Goal: Task Accomplishment & Management: Manage account settings

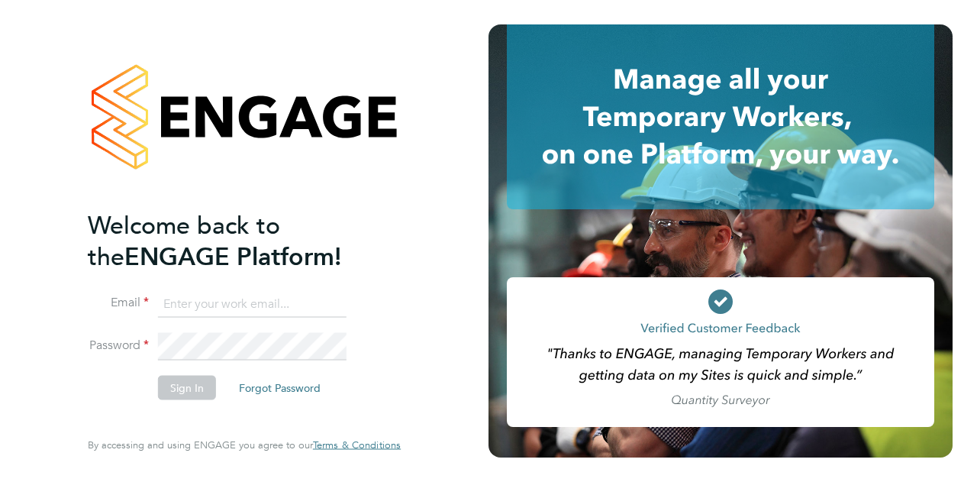
click at [178, 312] on input at bounding box center [252, 303] width 189 height 27
type input "[EMAIL_ADDRESS][PERSON_NAME][PERSON_NAME][DOMAIN_NAME]"
click at [196, 384] on button "Sign In" at bounding box center [187, 387] width 58 height 24
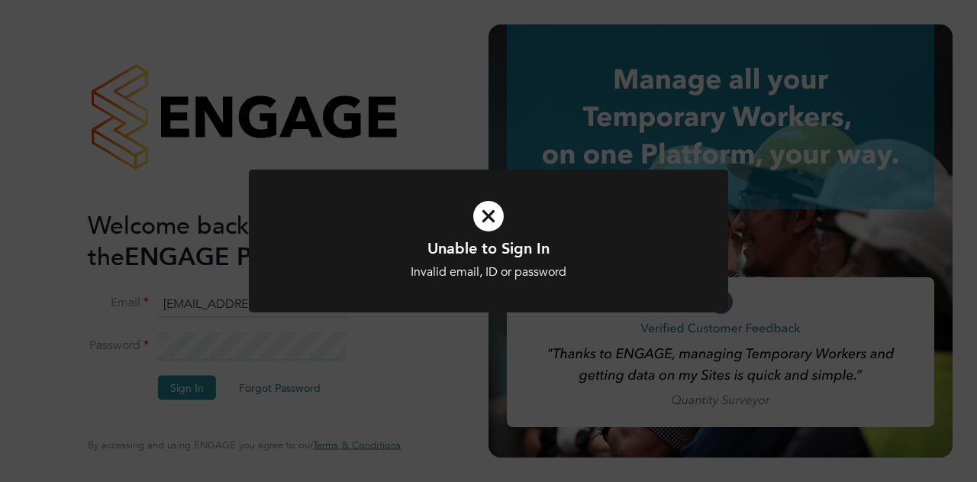
click at [486, 215] on icon at bounding box center [488, 216] width 397 height 60
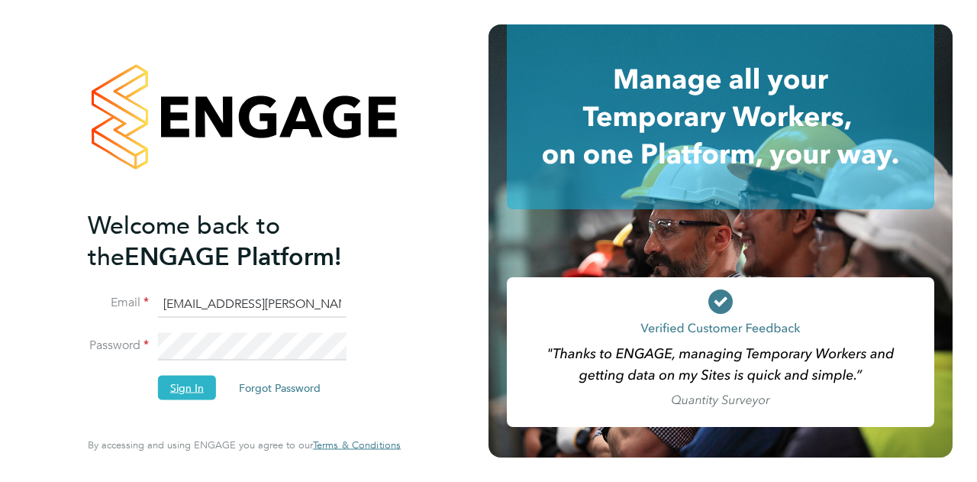
click at [189, 386] on button "Sign In" at bounding box center [187, 387] width 58 height 24
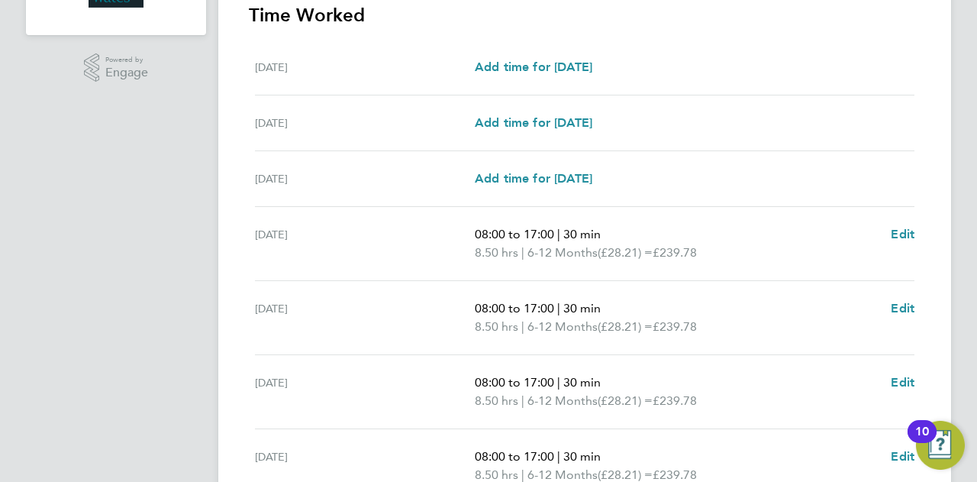
scroll to position [417, 0]
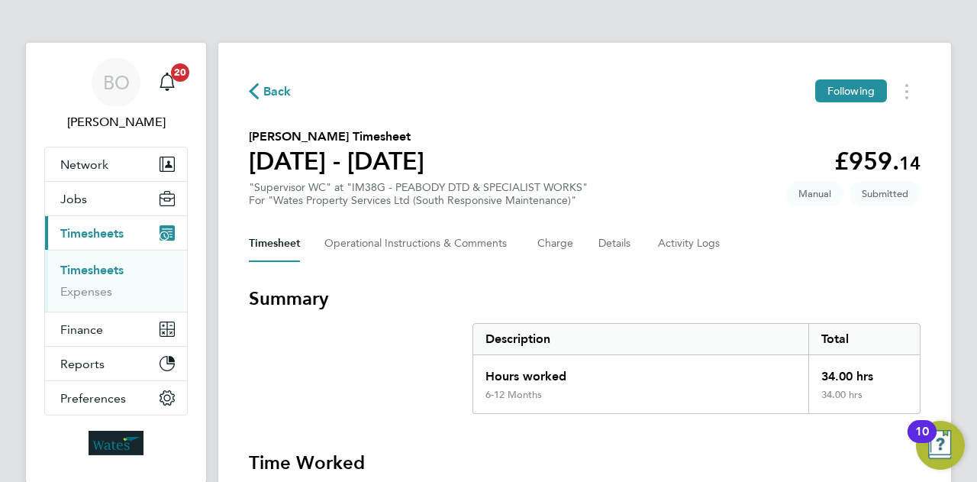
click at [633, 201] on section "Radu Budeanu's Timesheet 23 - 29 Aug 2025 £959. 14 "Supervisor WC" at "IM38G - …" at bounding box center [585, 167] width 672 height 79
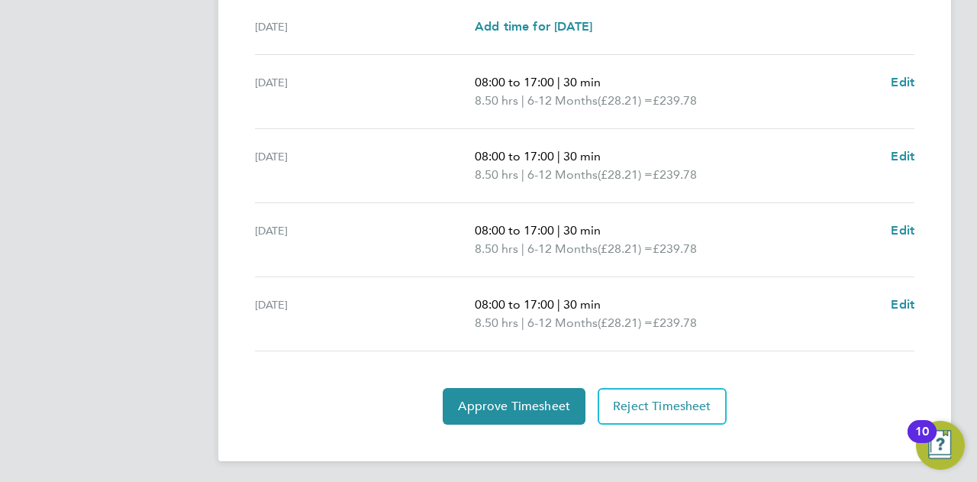
scroll to position [600, 0]
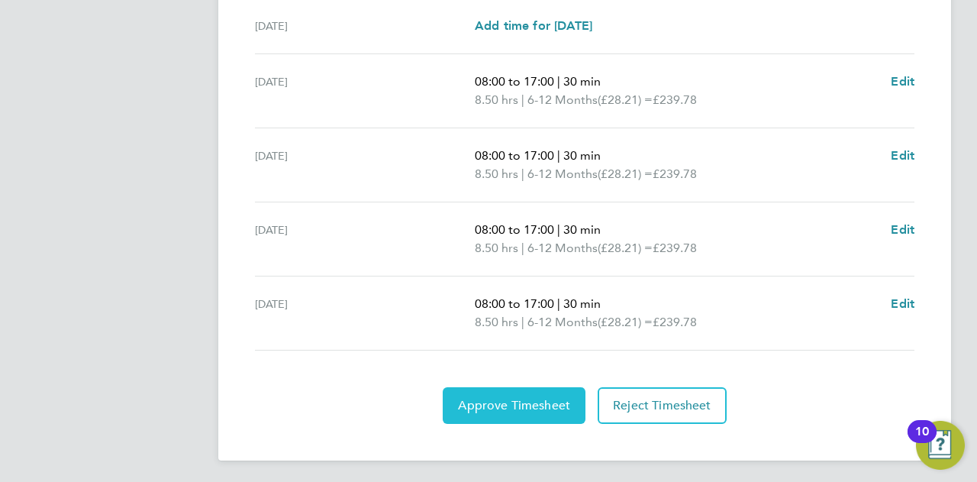
click at [493, 401] on span "Approve Timesheet" at bounding box center [514, 405] width 112 height 15
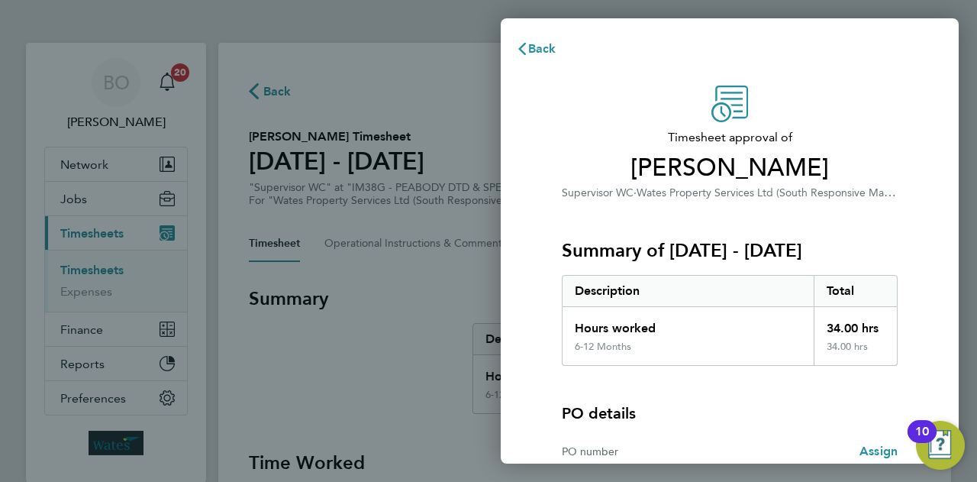
click at [721, 212] on div "Summary of 23 - 29 Aug 2025 Description Total Hours worked 34.00 hrs 6-12 Month…" at bounding box center [730, 284] width 336 height 164
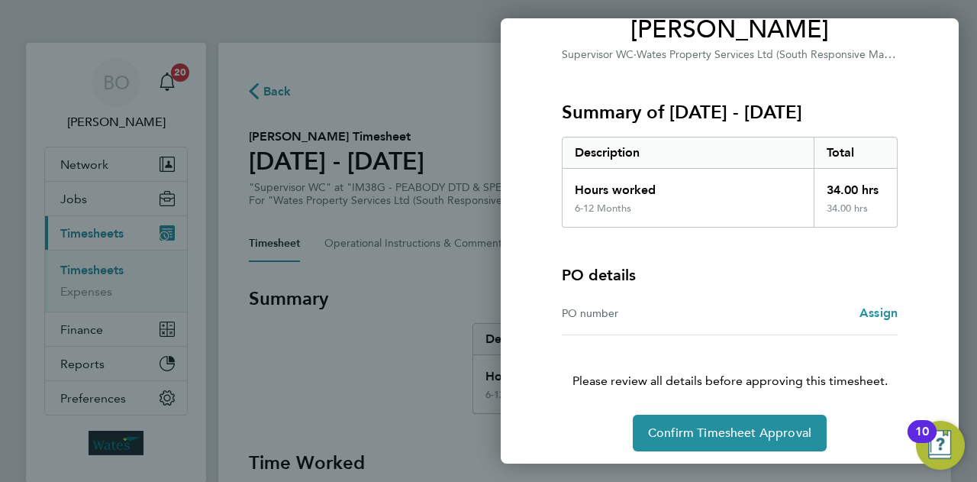
scroll to position [143, 0]
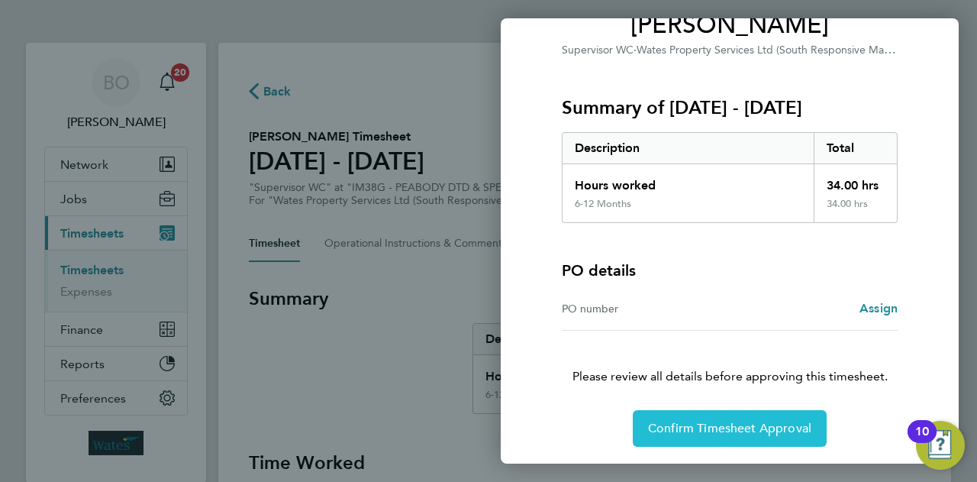
click at [750, 428] on span "Confirm Timesheet Approval" at bounding box center [729, 428] width 163 height 15
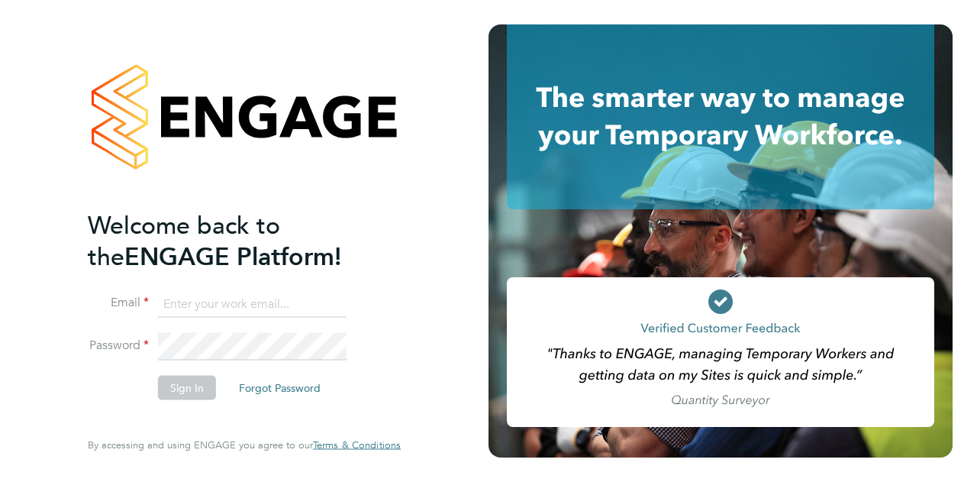
click at [228, 300] on input at bounding box center [252, 303] width 189 height 27
click at [228, 300] on input "b" at bounding box center [252, 303] width 189 height 27
type input "Barrie.ohare@wates.co.uk"
click at [183, 396] on button "Sign In" at bounding box center [187, 387] width 58 height 24
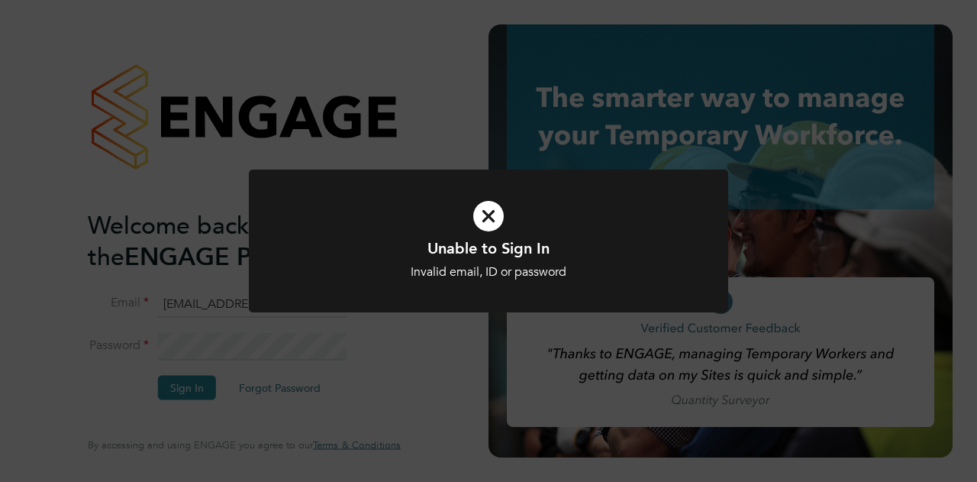
click at [489, 207] on icon at bounding box center [488, 216] width 397 height 60
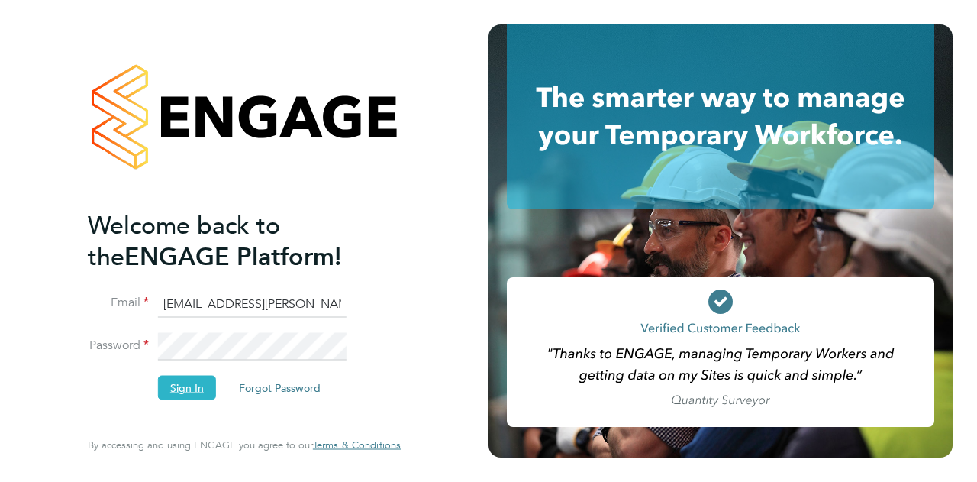
click at [196, 380] on button "Sign In" at bounding box center [187, 387] width 58 height 24
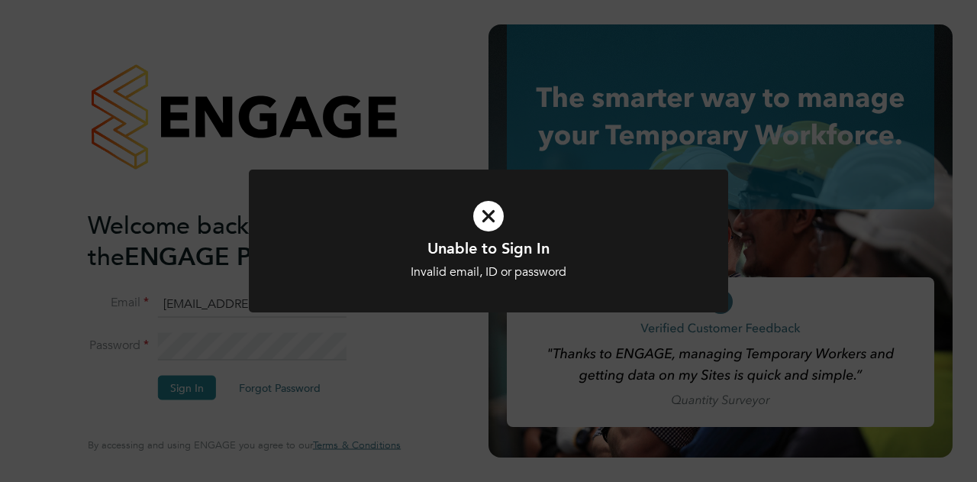
click at [484, 225] on icon at bounding box center [488, 216] width 397 height 60
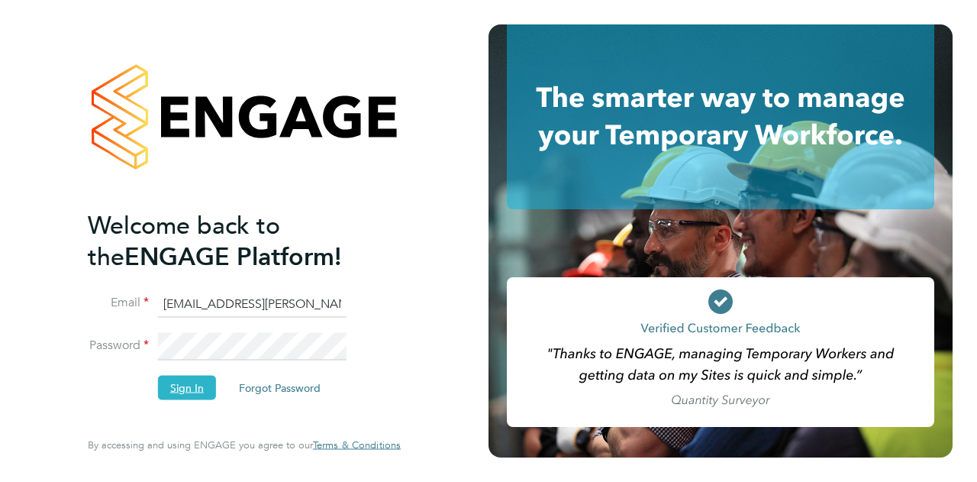
click at [189, 387] on button "Sign In" at bounding box center [187, 387] width 58 height 24
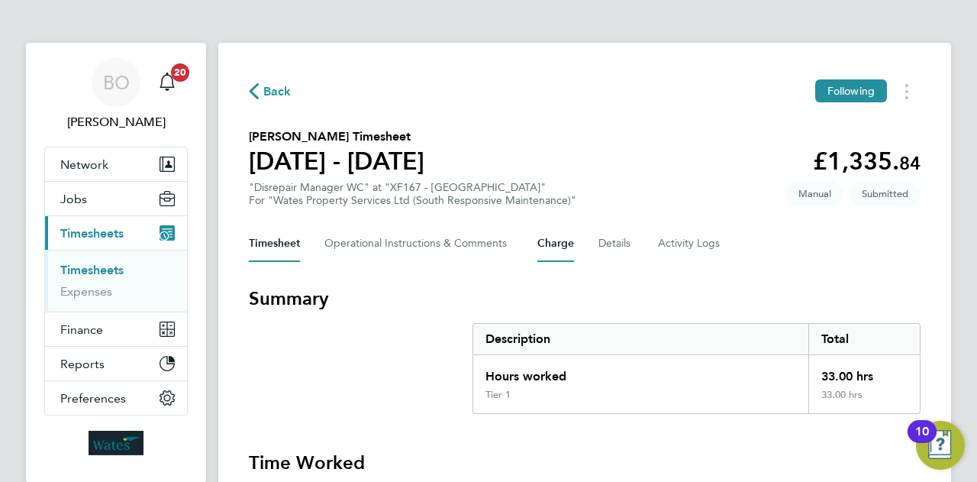
click at [556, 244] on button "Charge" at bounding box center [556, 243] width 37 height 37
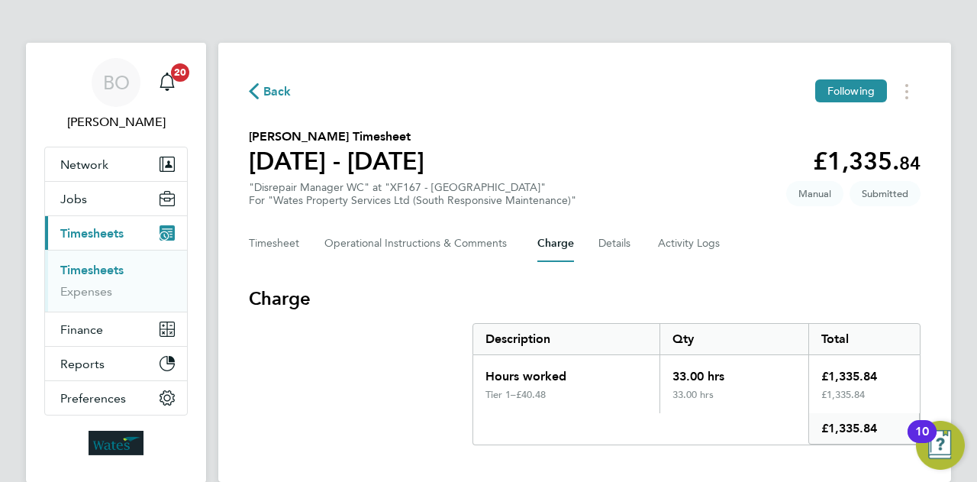
click at [278, 92] on span "Back" at bounding box center [277, 91] width 28 height 18
click at [512, 266] on div "Back Following Stuart Little's Timesheet 23 - 29 Aug 2025 £1,335. 84 "Disrepair…" at bounding box center [584, 262] width 733 height 439
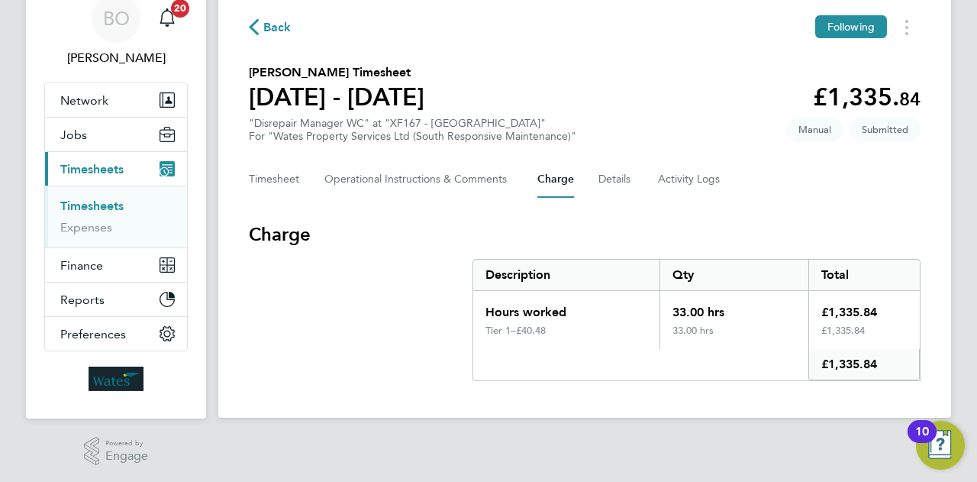
scroll to position [34, 0]
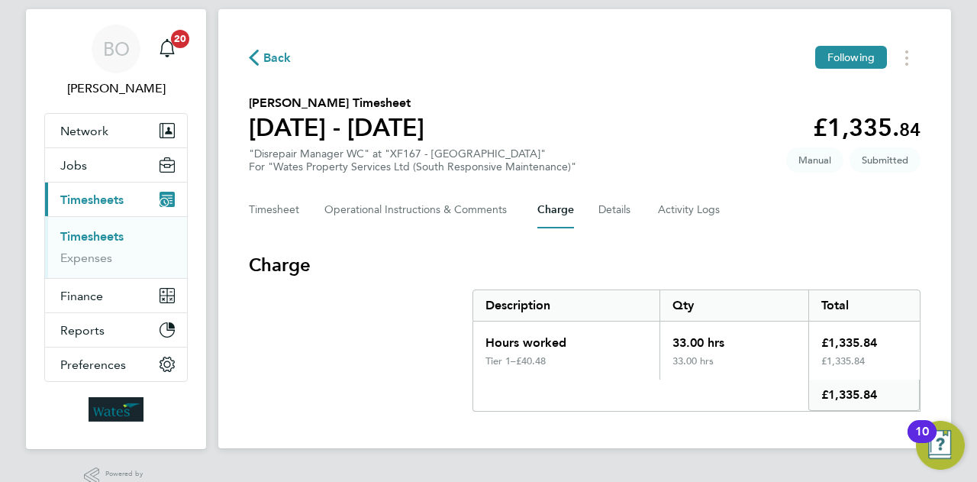
click at [274, 57] on span "Back" at bounding box center [277, 58] width 28 height 18
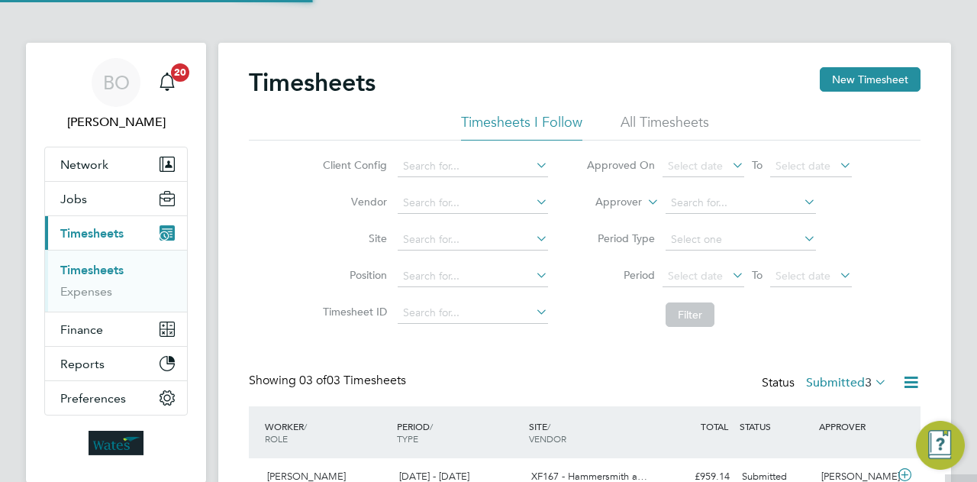
scroll to position [8, 8]
click at [115, 234] on span "Timesheets" at bounding box center [91, 233] width 63 height 15
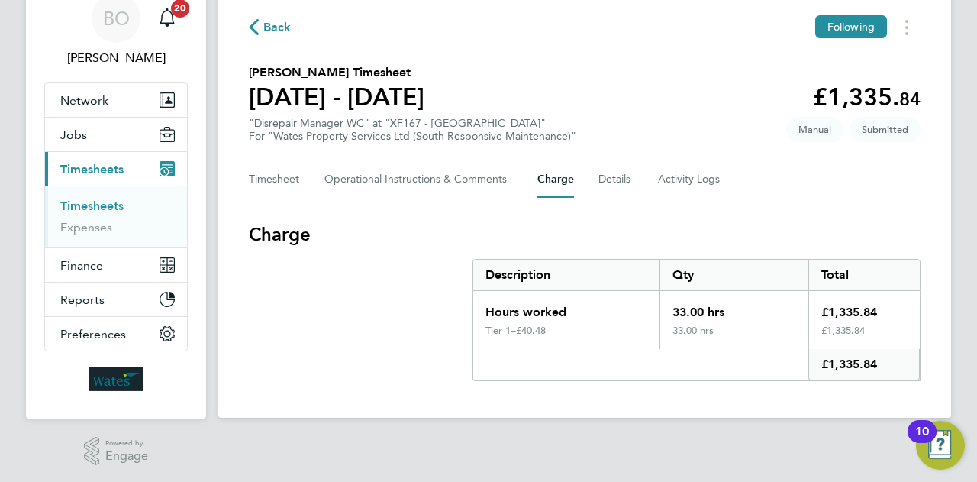
scroll to position [34, 0]
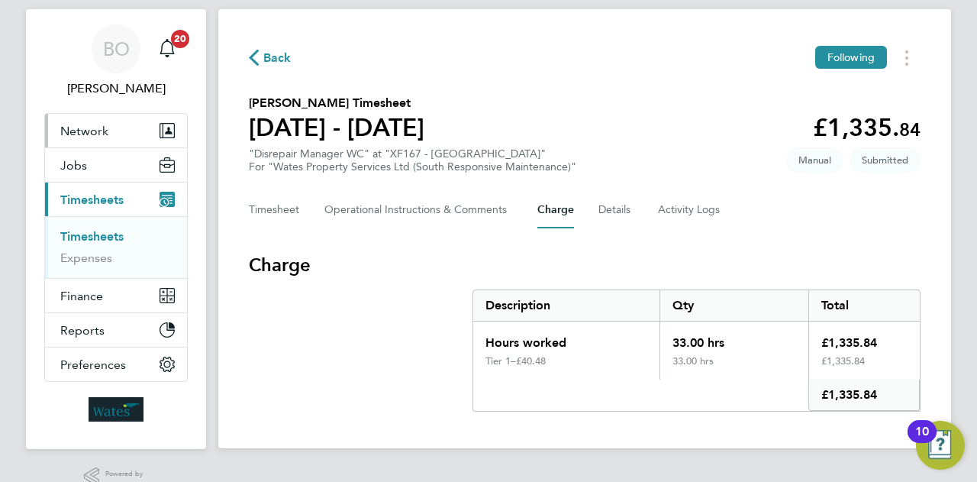
click at [108, 131] on button "Network" at bounding box center [116, 131] width 142 height 34
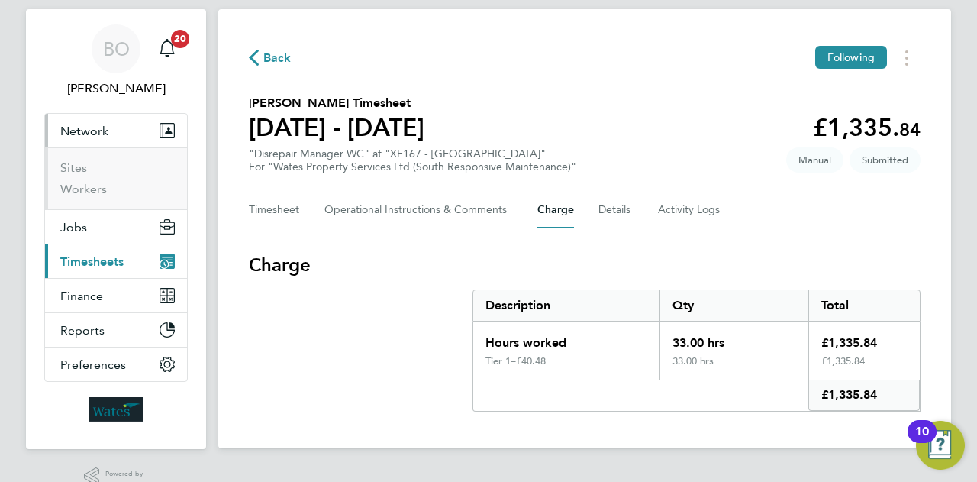
click at [98, 128] on span "Network" at bounding box center [84, 131] width 48 height 15
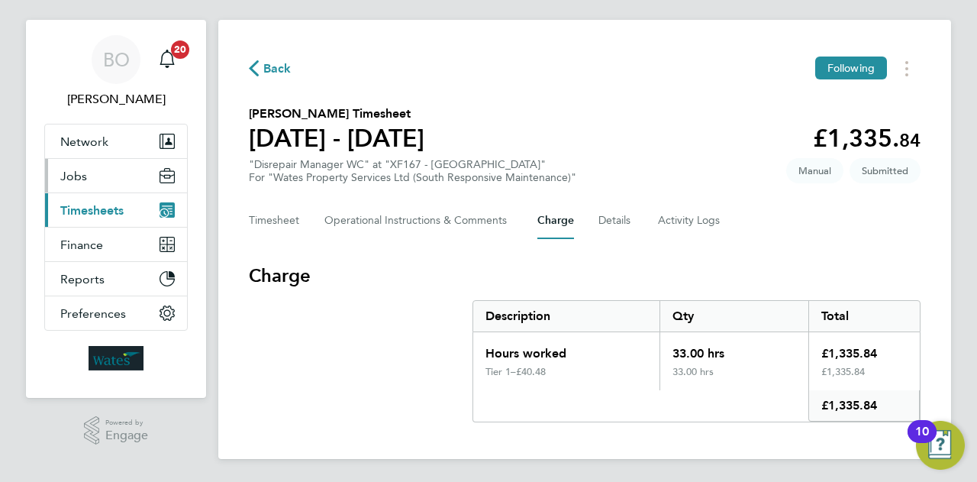
click at [79, 178] on span "Jobs" at bounding box center [73, 176] width 27 height 15
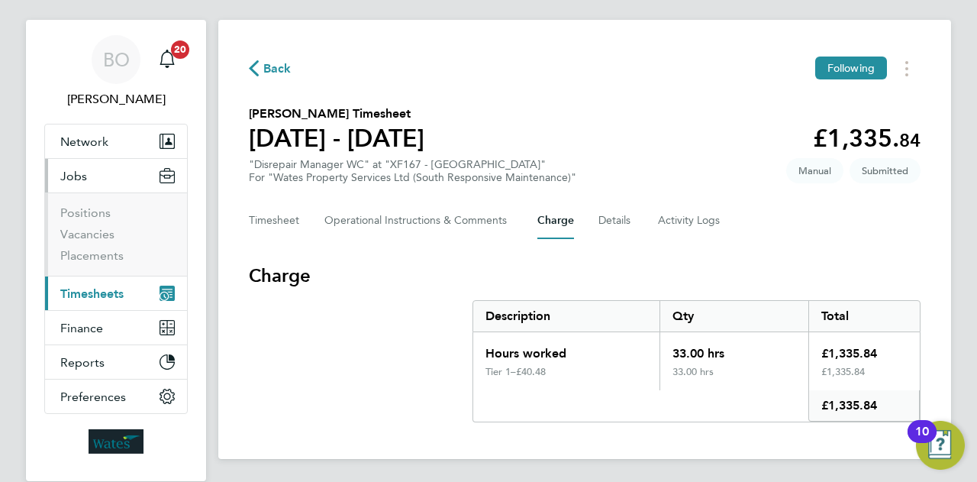
click at [76, 293] on span "Timesheets" at bounding box center [91, 293] width 63 height 15
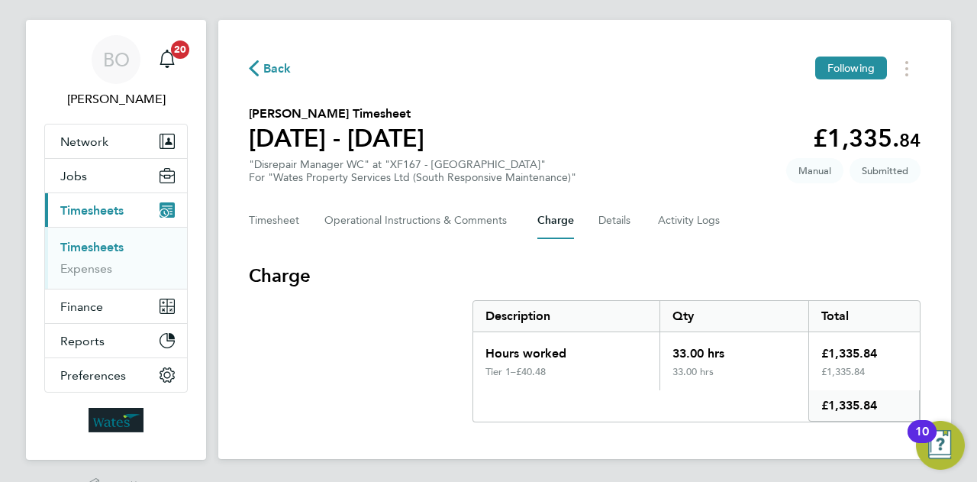
click at [271, 73] on span "Back" at bounding box center [277, 69] width 28 height 18
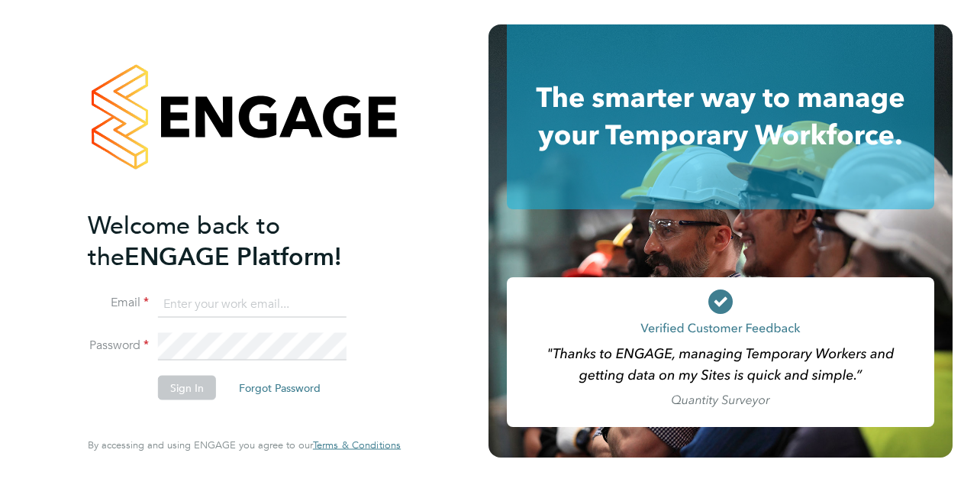
click at [246, 308] on input at bounding box center [252, 303] width 189 height 27
type input "Barrie.ohare@wates.co.uk"
click at [183, 390] on button "Sign In" at bounding box center [187, 387] width 58 height 24
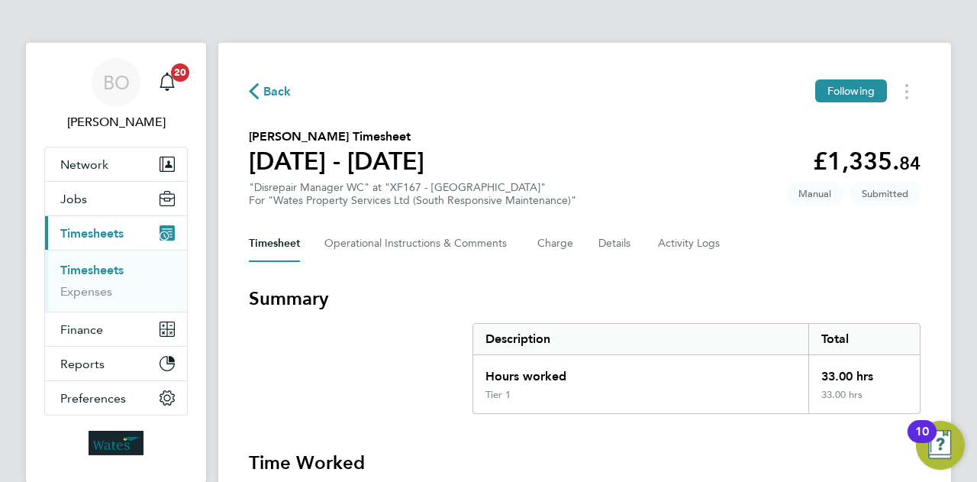
click at [519, 286] on h3 "Summary" at bounding box center [585, 298] width 672 height 24
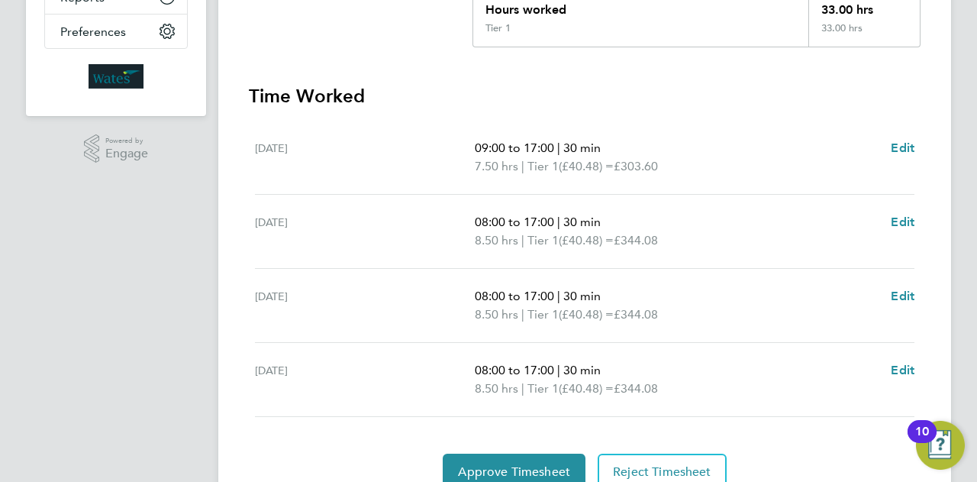
scroll to position [397, 0]
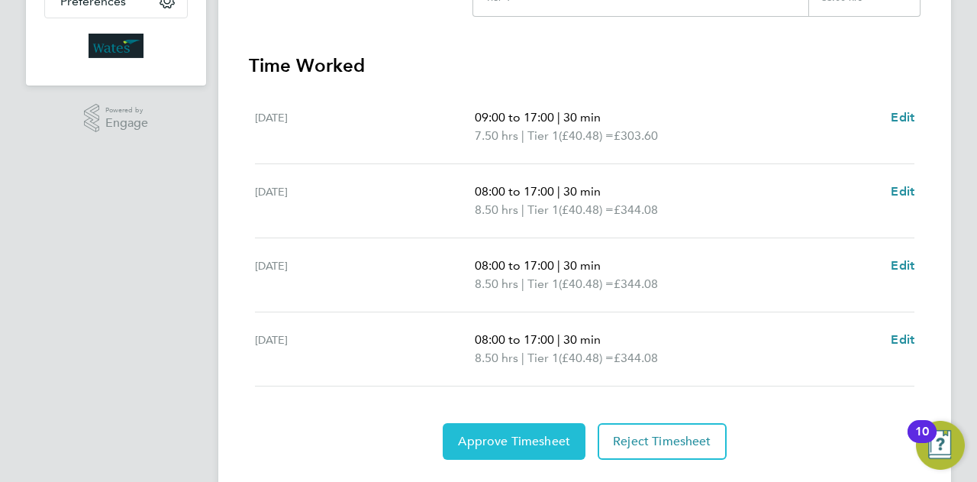
click at [528, 438] on span "Approve Timesheet" at bounding box center [514, 441] width 112 height 15
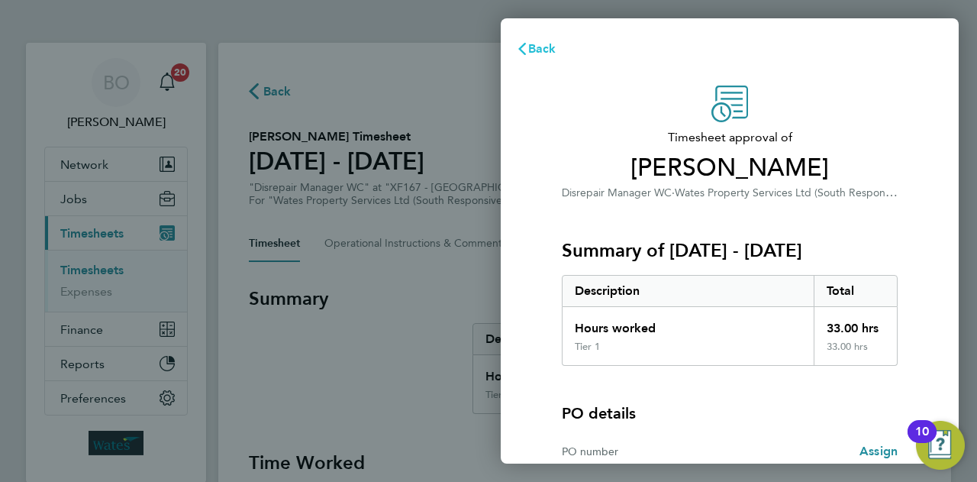
click at [546, 53] on span "Back" at bounding box center [542, 48] width 28 height 15
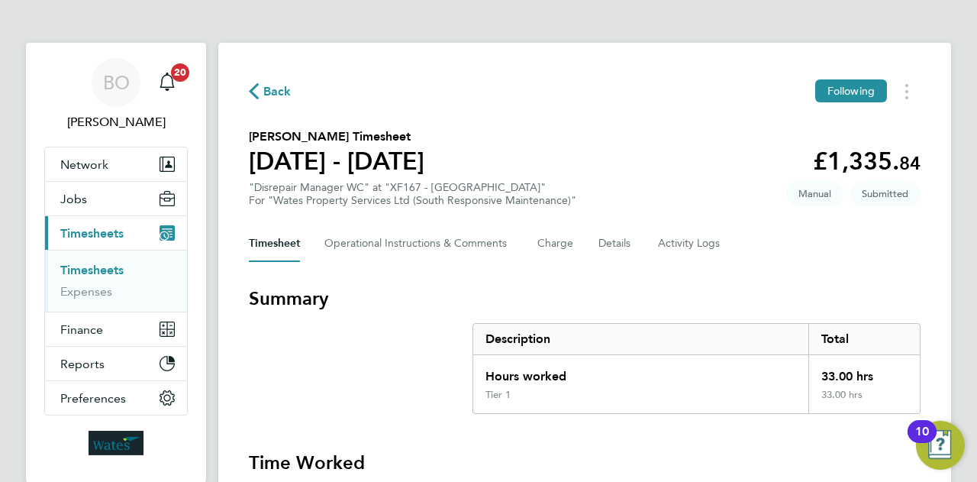
click at [608, 284] on div "Back Following Stuart Little's Timesheet 23 - 29 Aug 2025 £1,335. 84 "Disrepair…" at bounding box center [584, 468] width 733 height 851
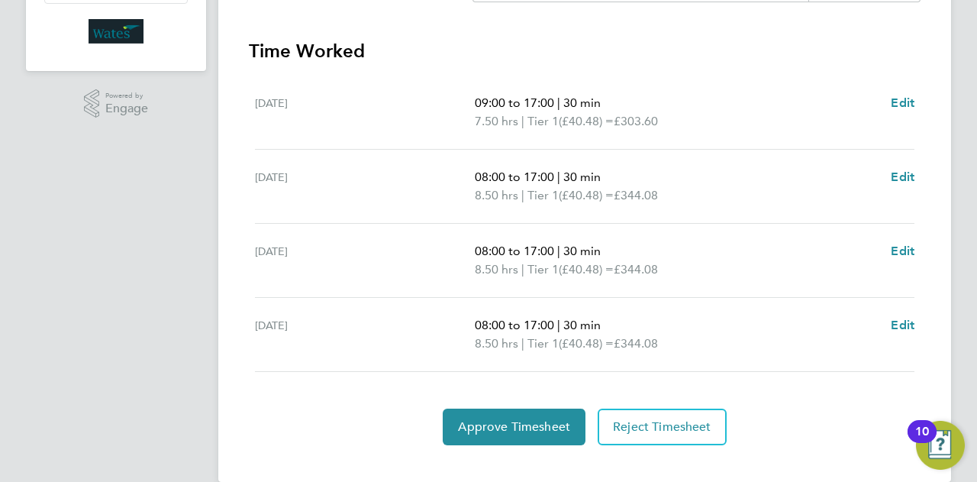
scroll to position [434, 0]
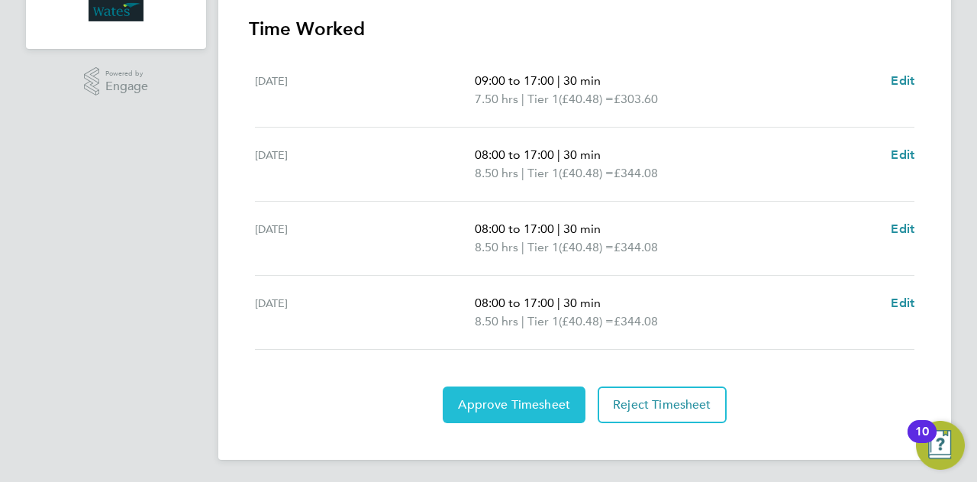
click at [519, 390] on button "Approve Timesheet" at bounding box center [514, 404] width 143 height 37
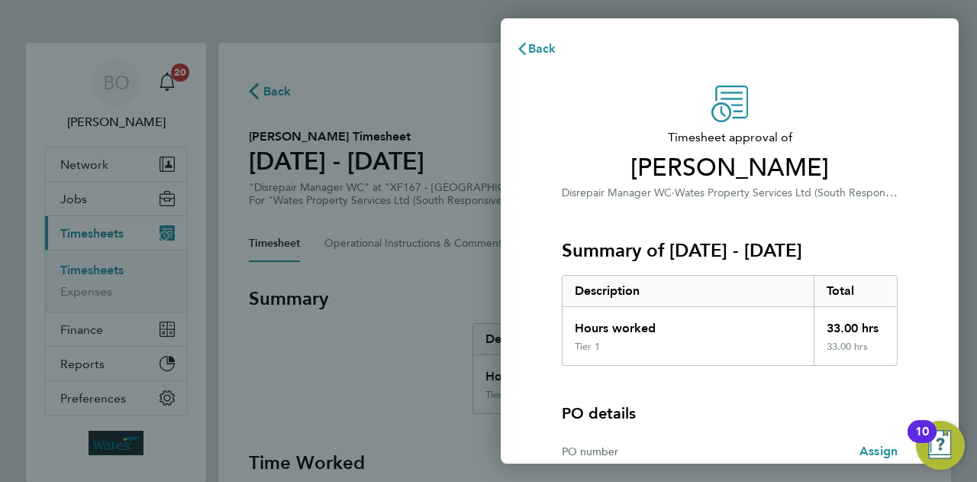
click at [681, 212] on div "Summary of 23 - 29 Aug 2025 Description Total Hours worked 33.00 hrs Tier 1 33.…" at bounding box center [730, 284] width 336 height 164
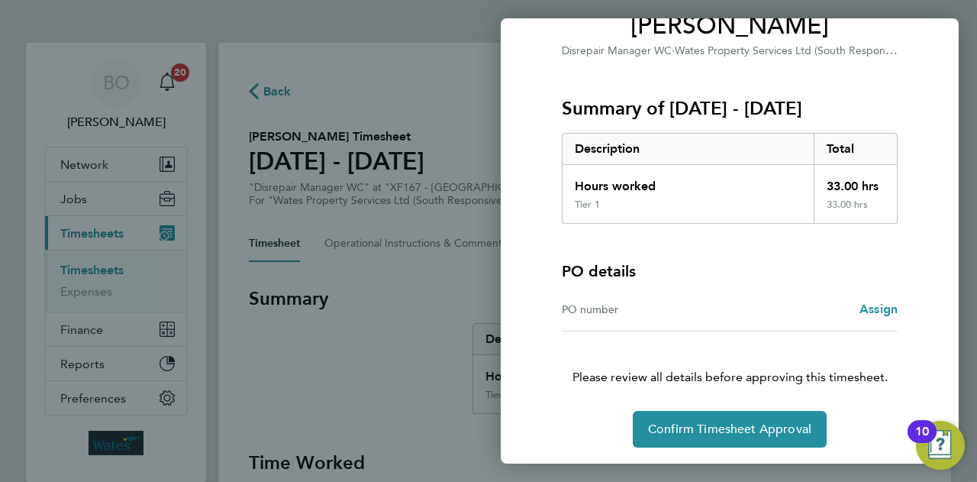
scroll to position [143, 0]
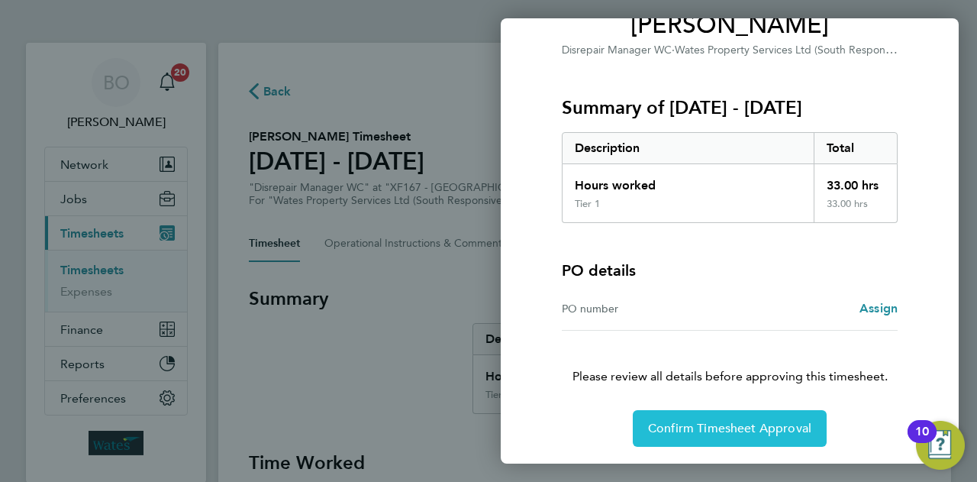
click at [734, 428] on span "Confirm Timesheet Approval" at bounding box center [729, 428] width 163 height 15
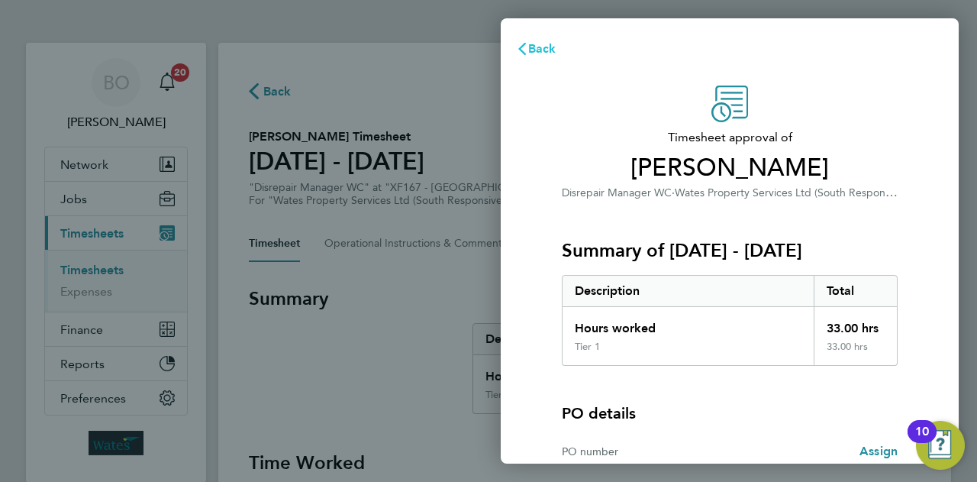
click at [537, 45] on span "Back" at bounding box center [542, 48] width 28 height 15
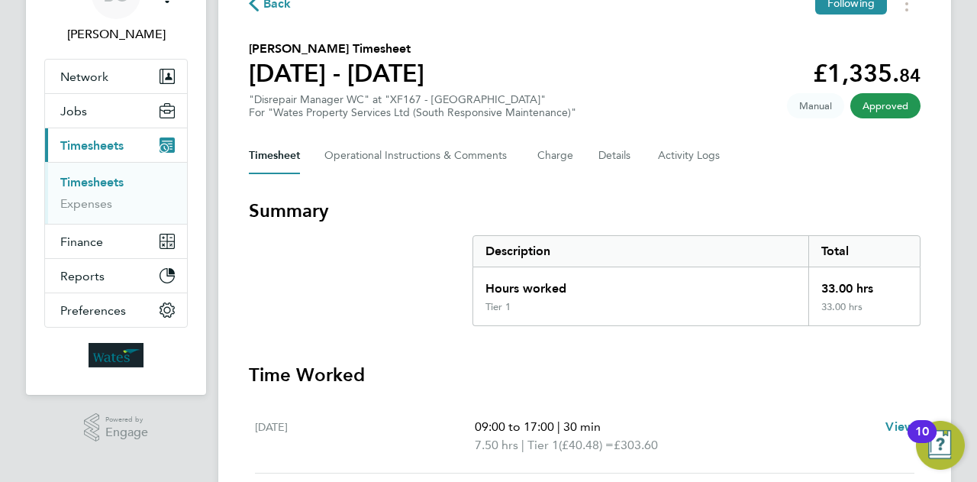
scroll to position [86, 0]
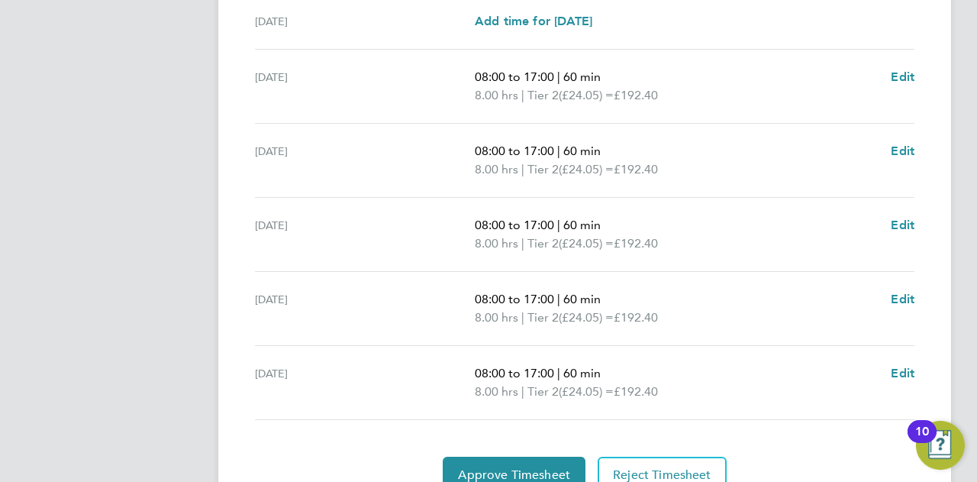
scroll to position [550, 0]
